Goal: Task Accomplishment & Management: Manage account settings

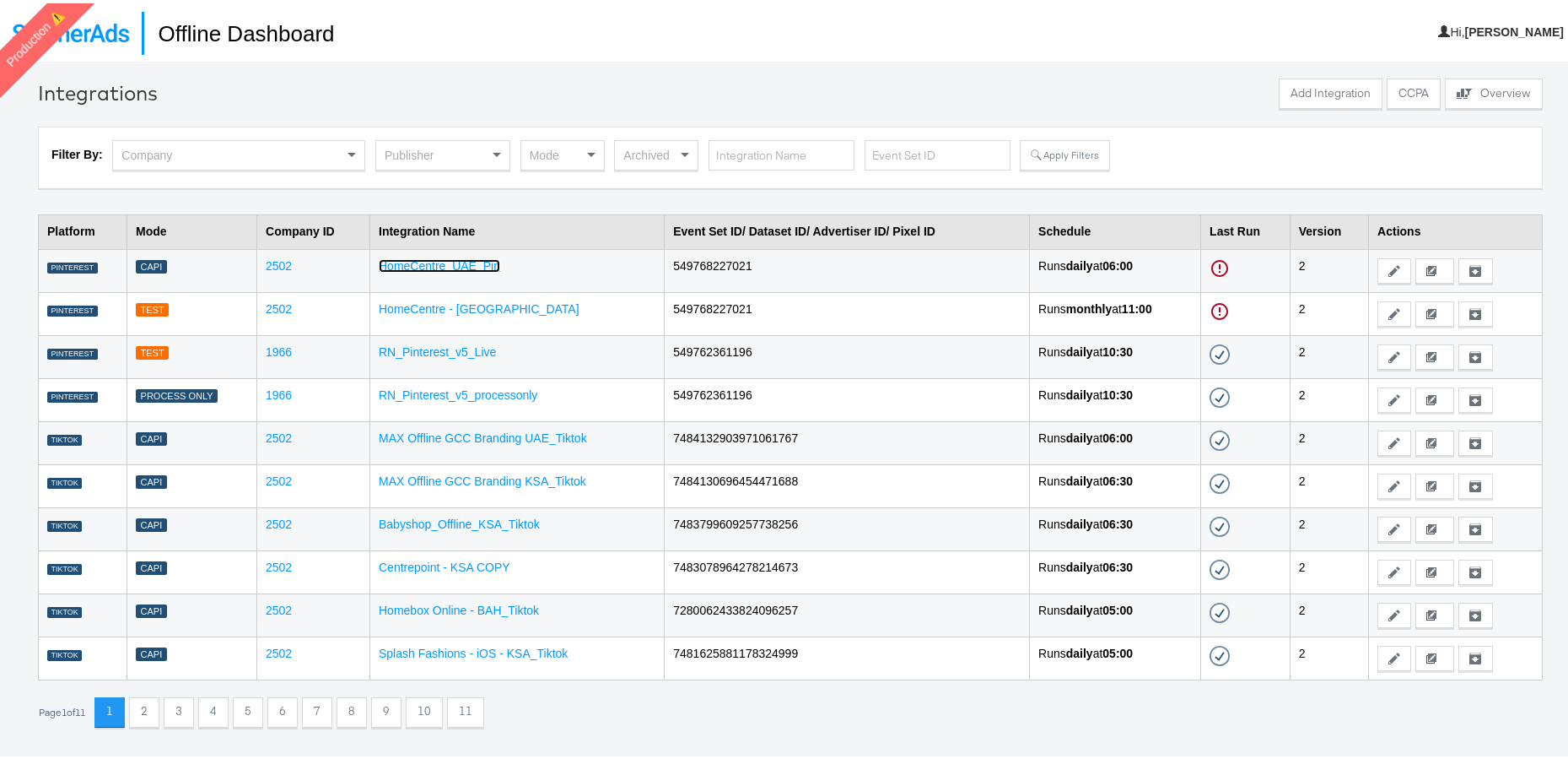
click at [451, 263] on link "HomeCentre_UAE_Pin" at bounding box center [439, 262] width 121 height 14
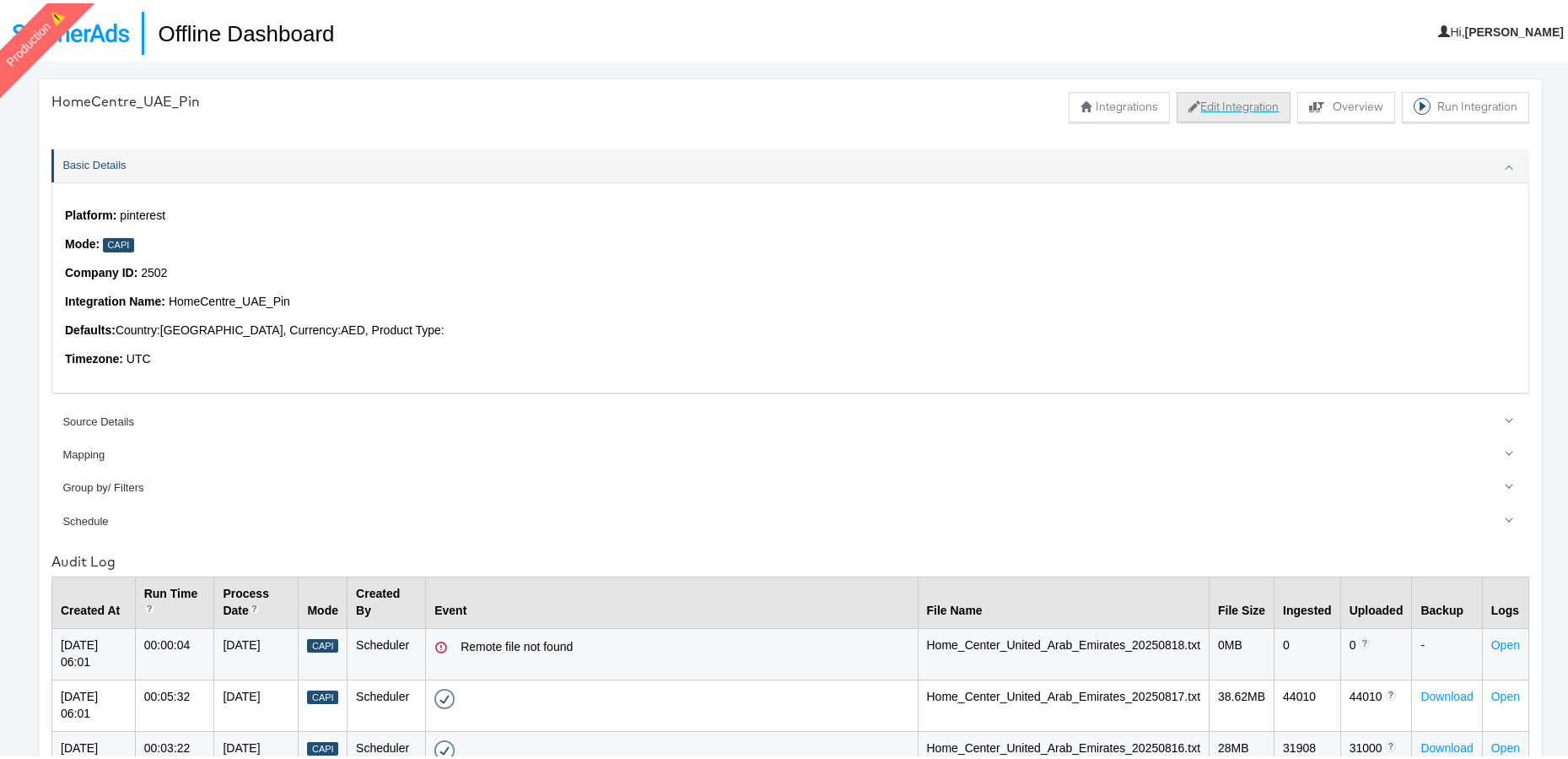
click at [1216, 108] on button "Edit Integration" at bounding box center [1234, 104] width 114 height 31
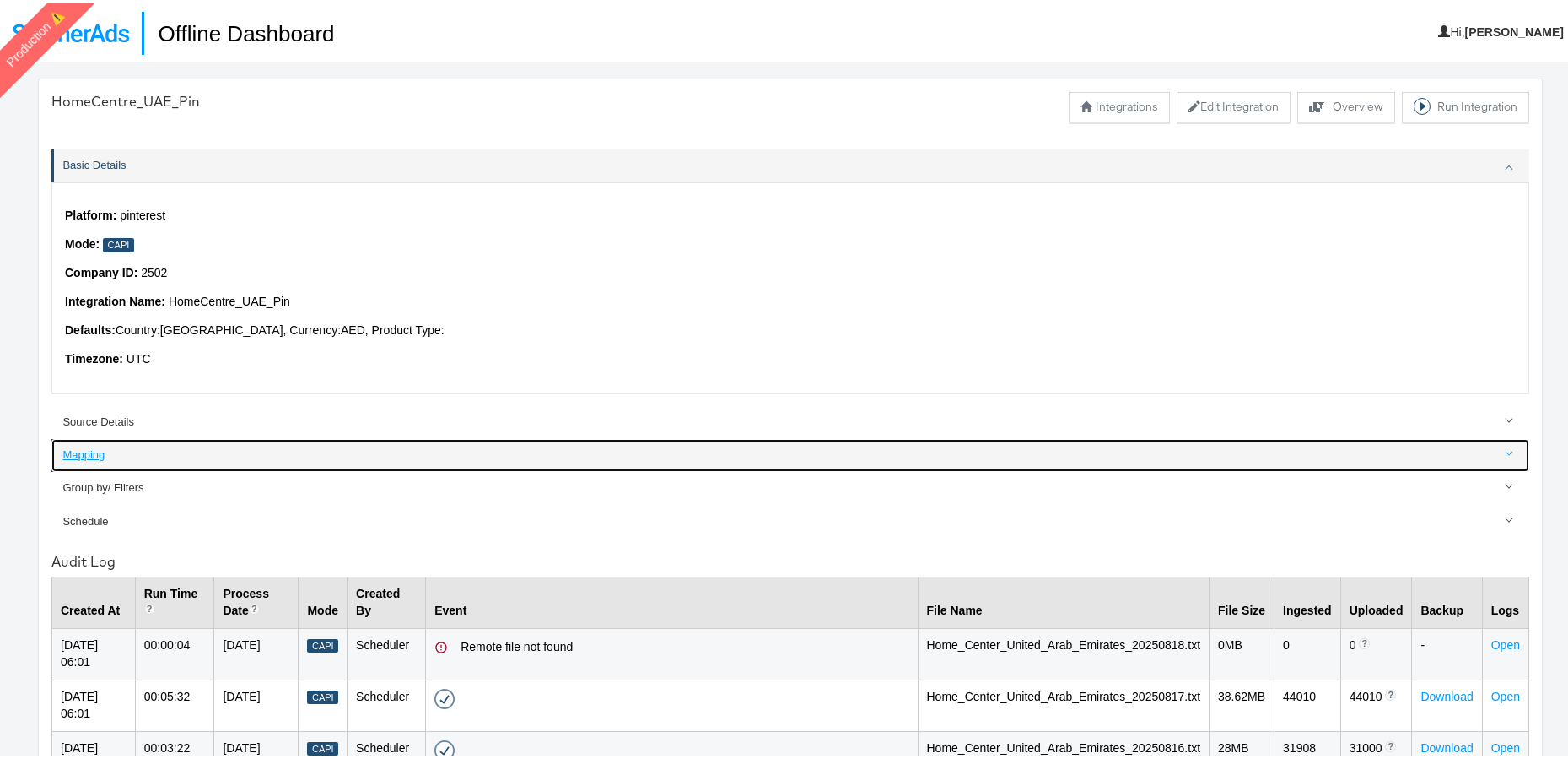
click at [95, 459] on div "Mapping" at bounding box center [791, 451] width 1458 height 16
